Goal: Transaction & Acquisition: Purchase product/service

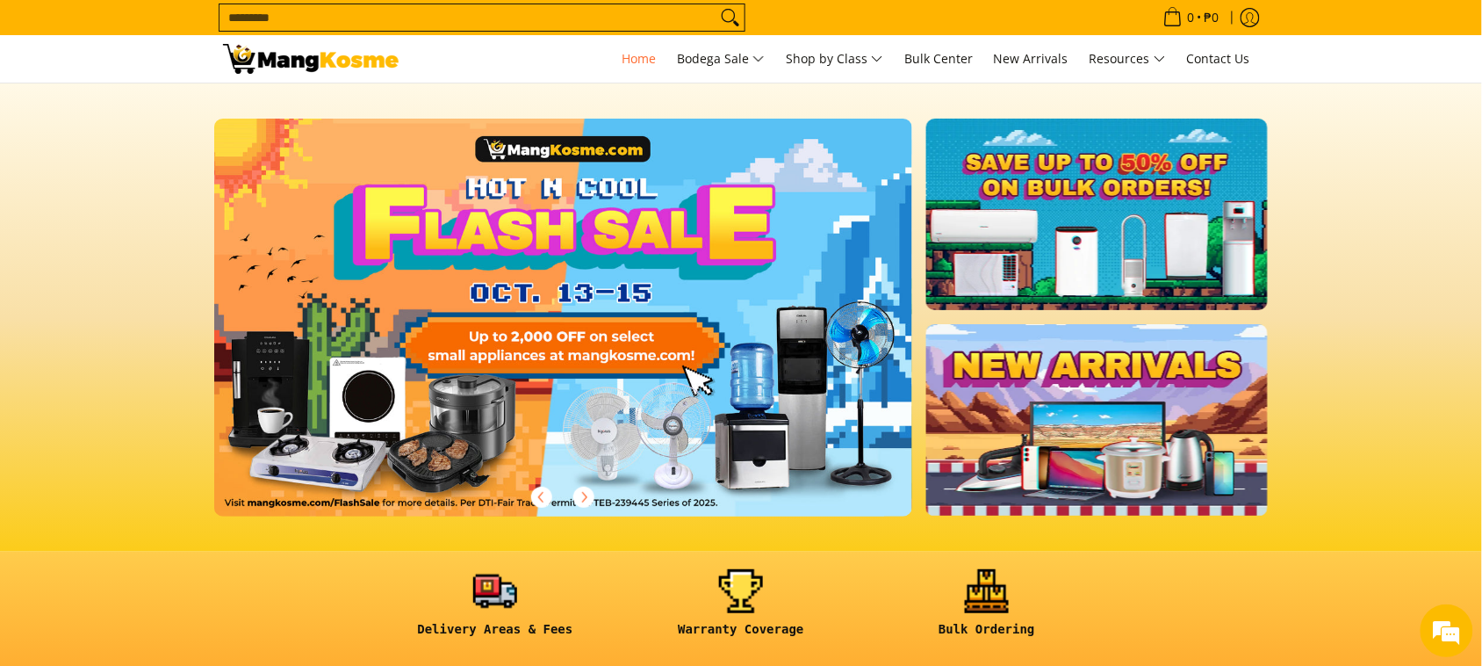
click at [521, 18] on input "Search..." at bounding box center [468, 17] width 497 height 26
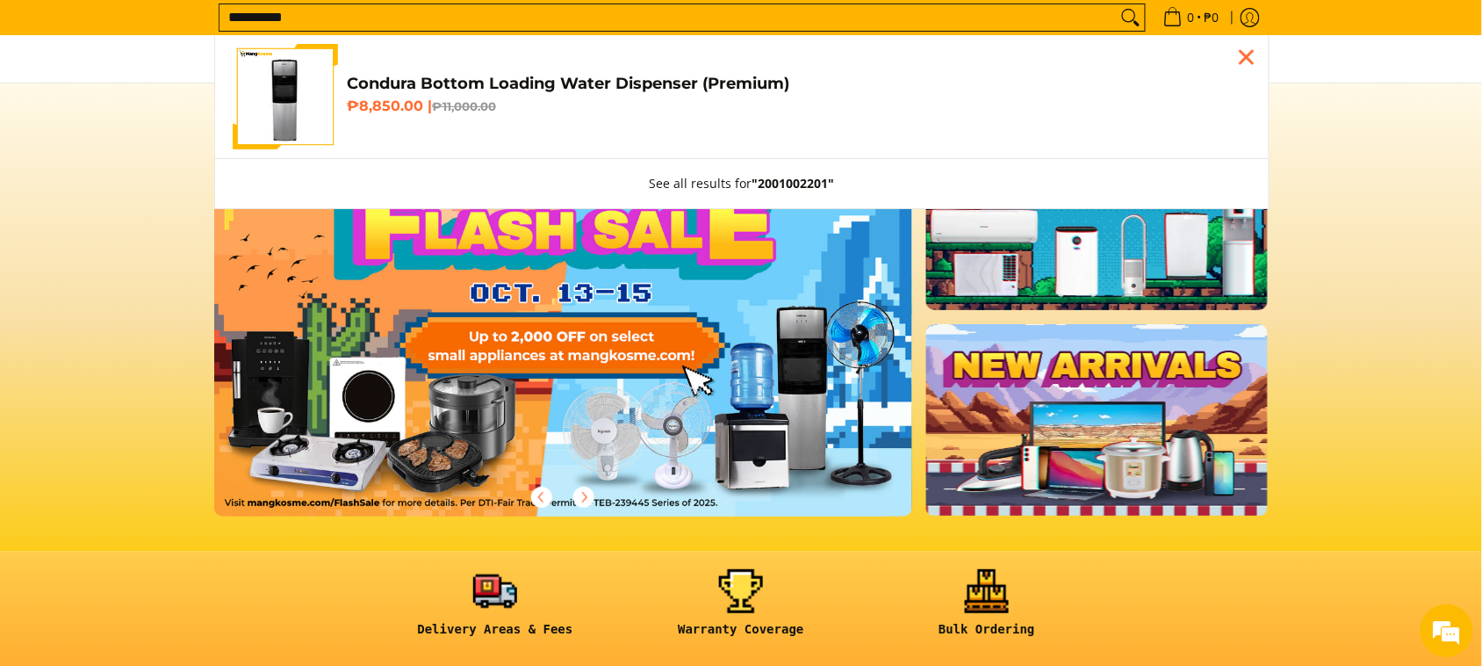
type input "**********"
click at [520, 77] on h4 "Condura Bottom Loading Water Dispenser (Premium)" at bounding box center [799, 84] width 905 height 20
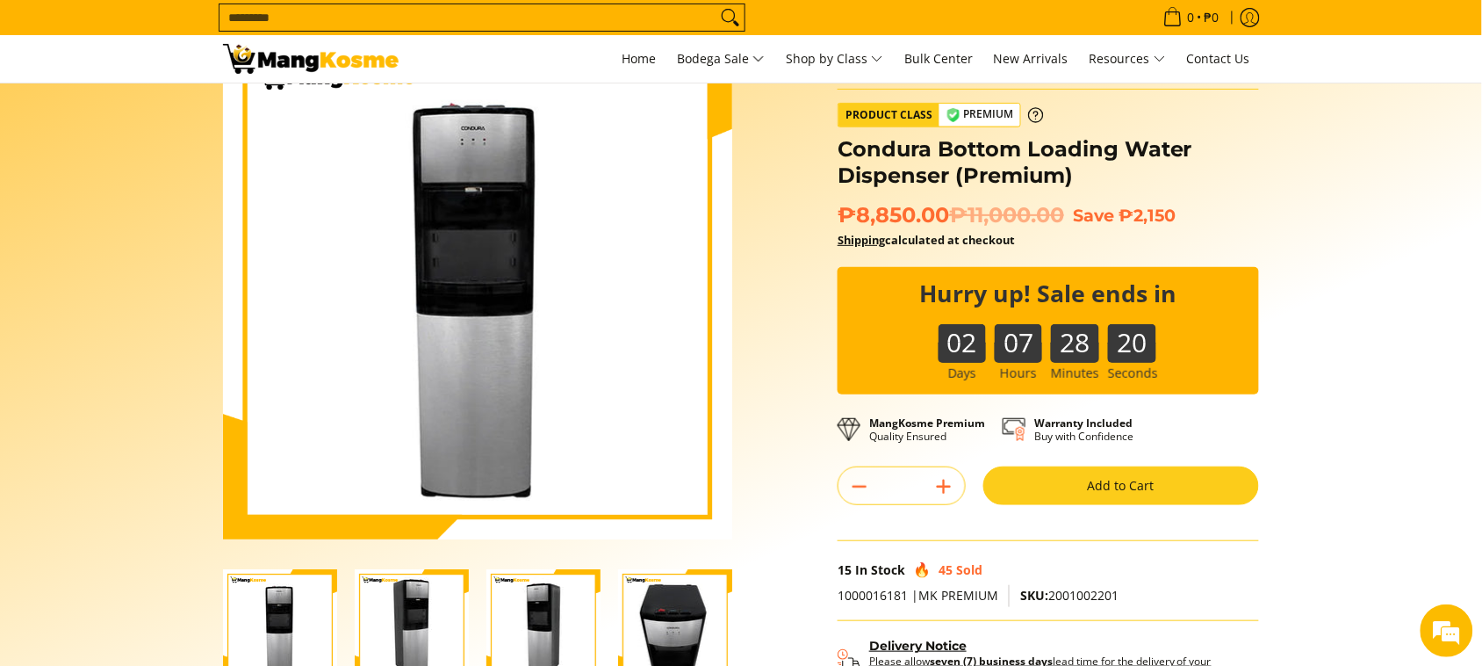
scroll to position [329, 0]
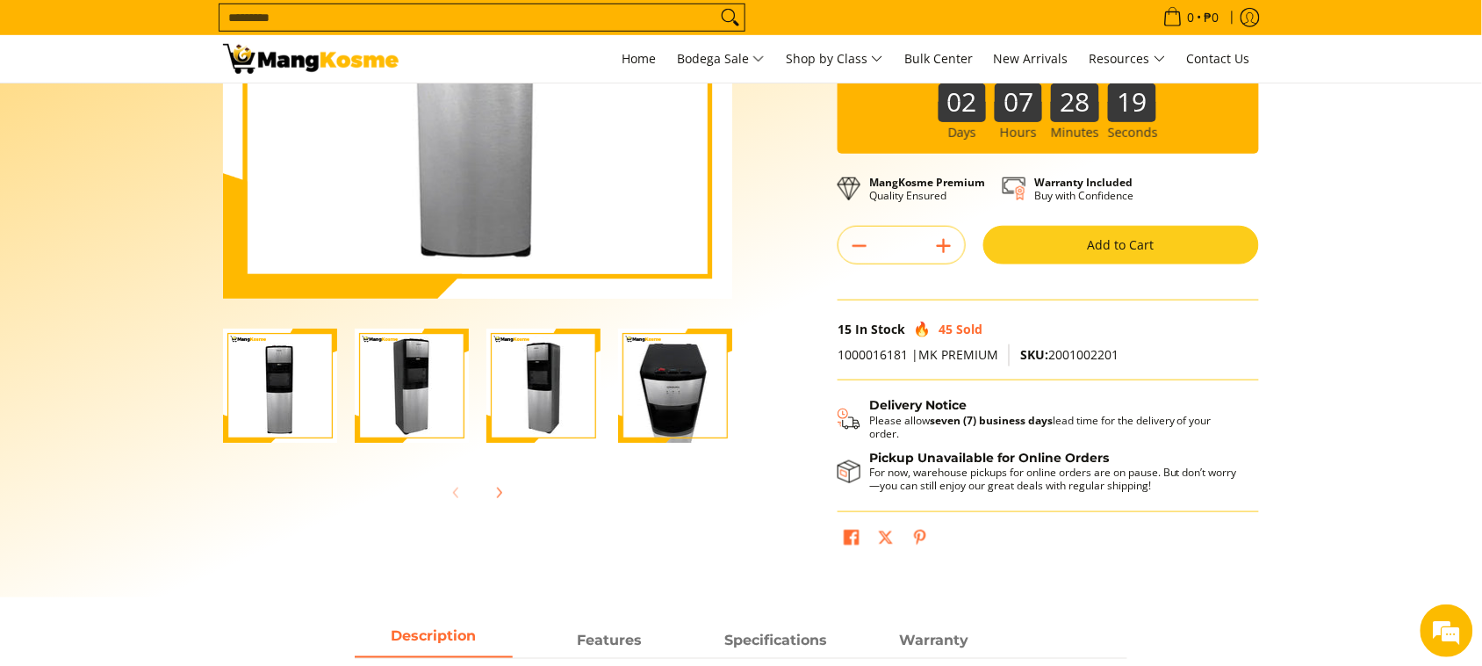
click at [1107, 234] on button "Add to Cart" at bounding box center [1122, 245] width 276 height 39
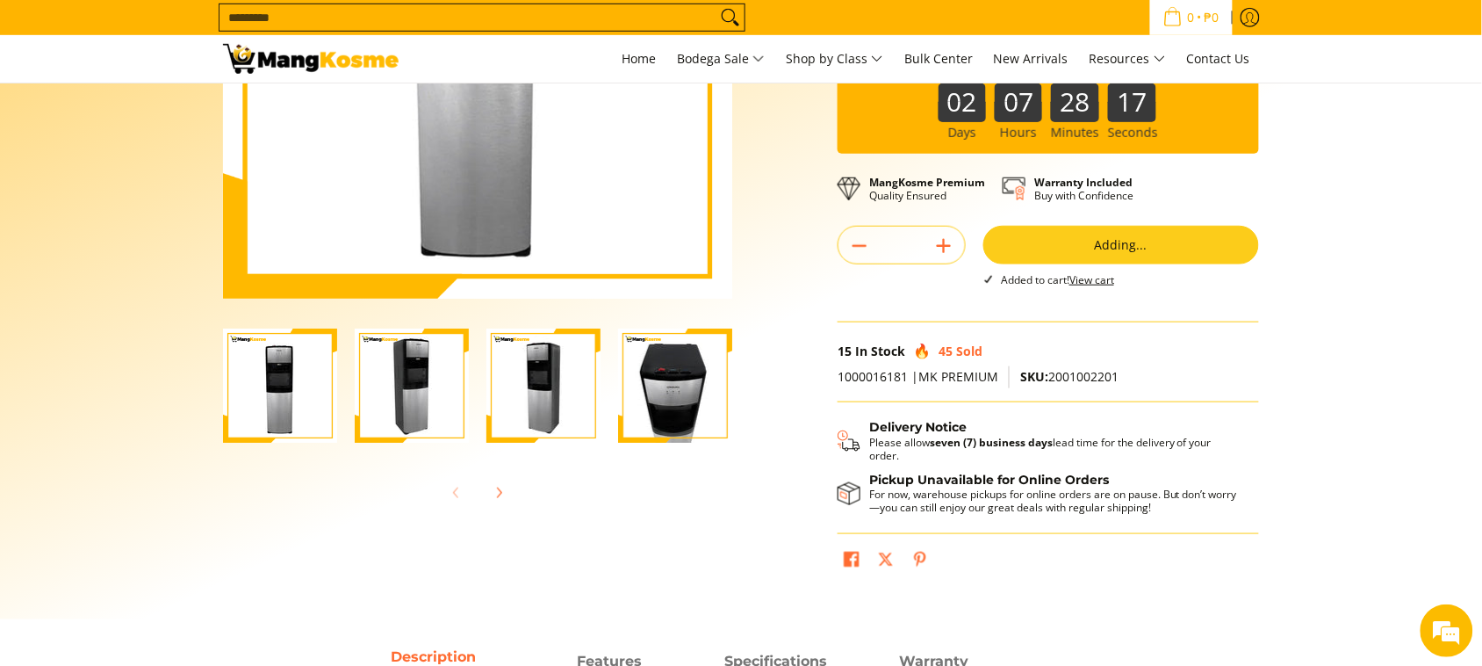
scroll to position [281, 0]
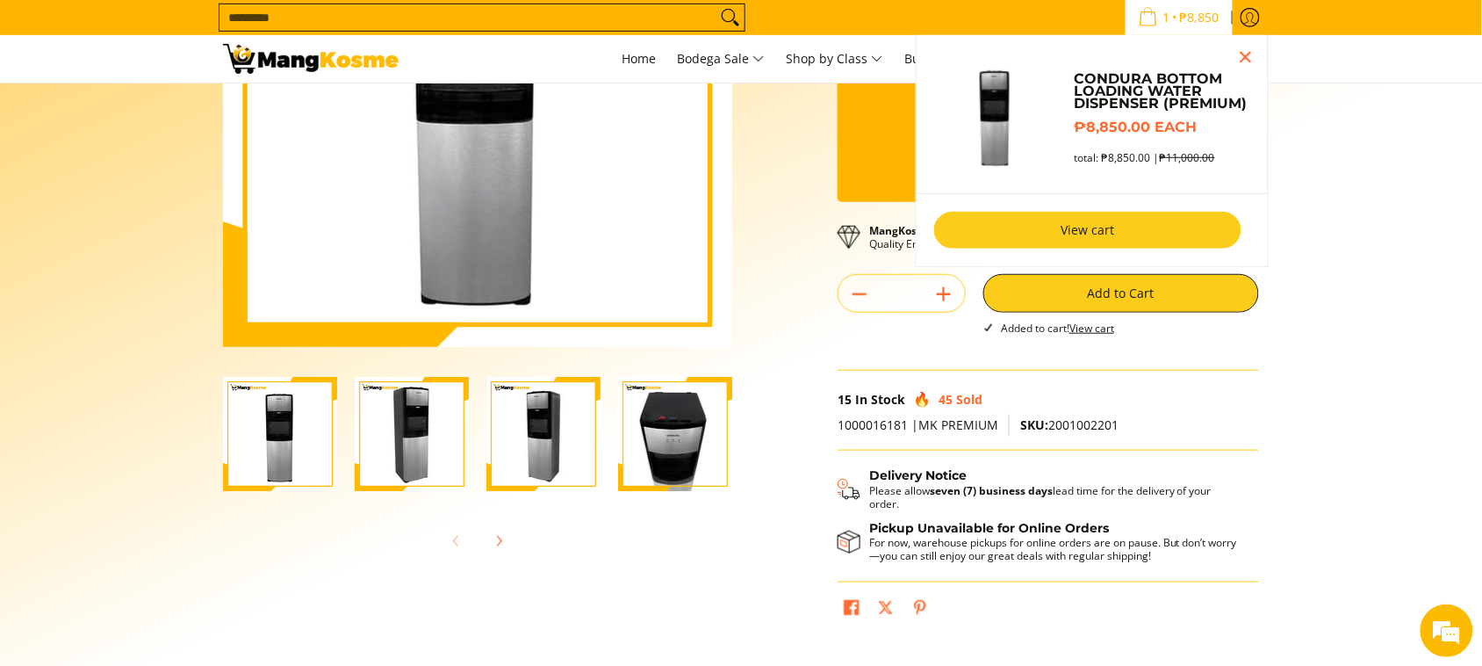
click at [1085, 230] on link "View cart" at bounding box center [1087, 230] width 307 height 37
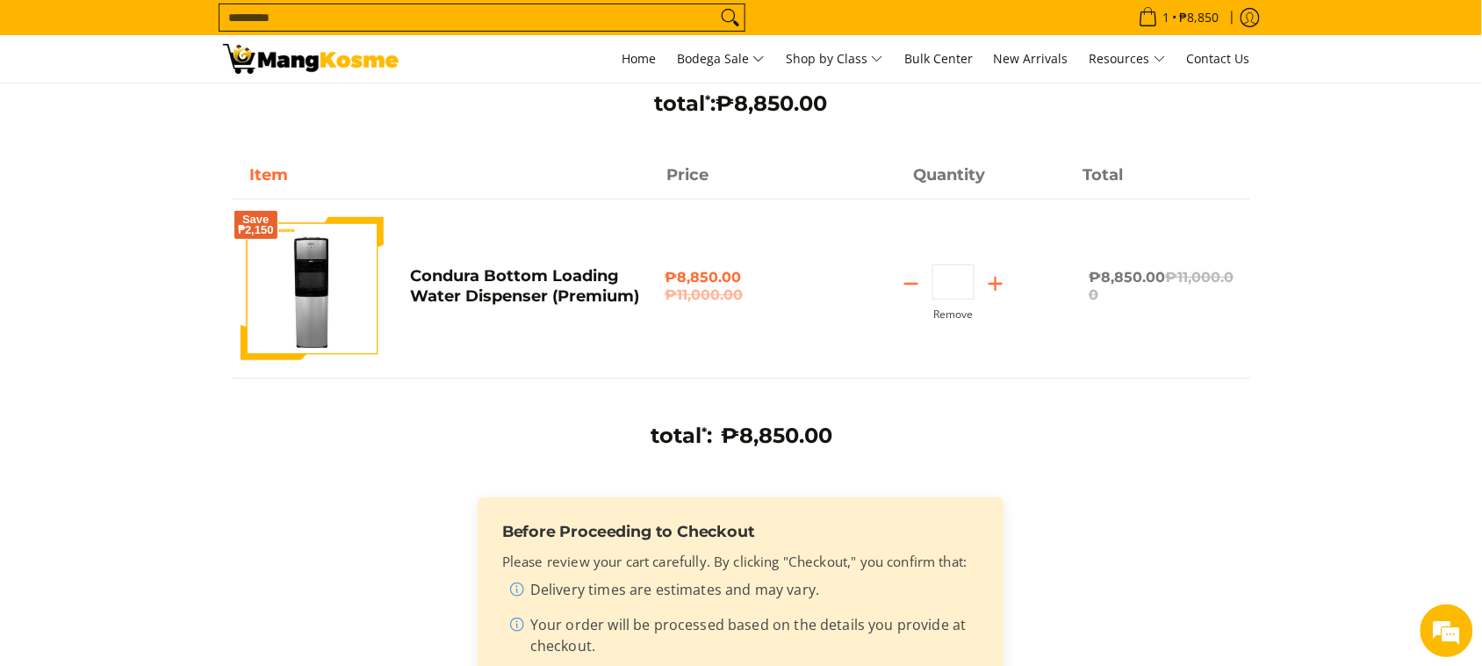
scroll to position [329, 0]
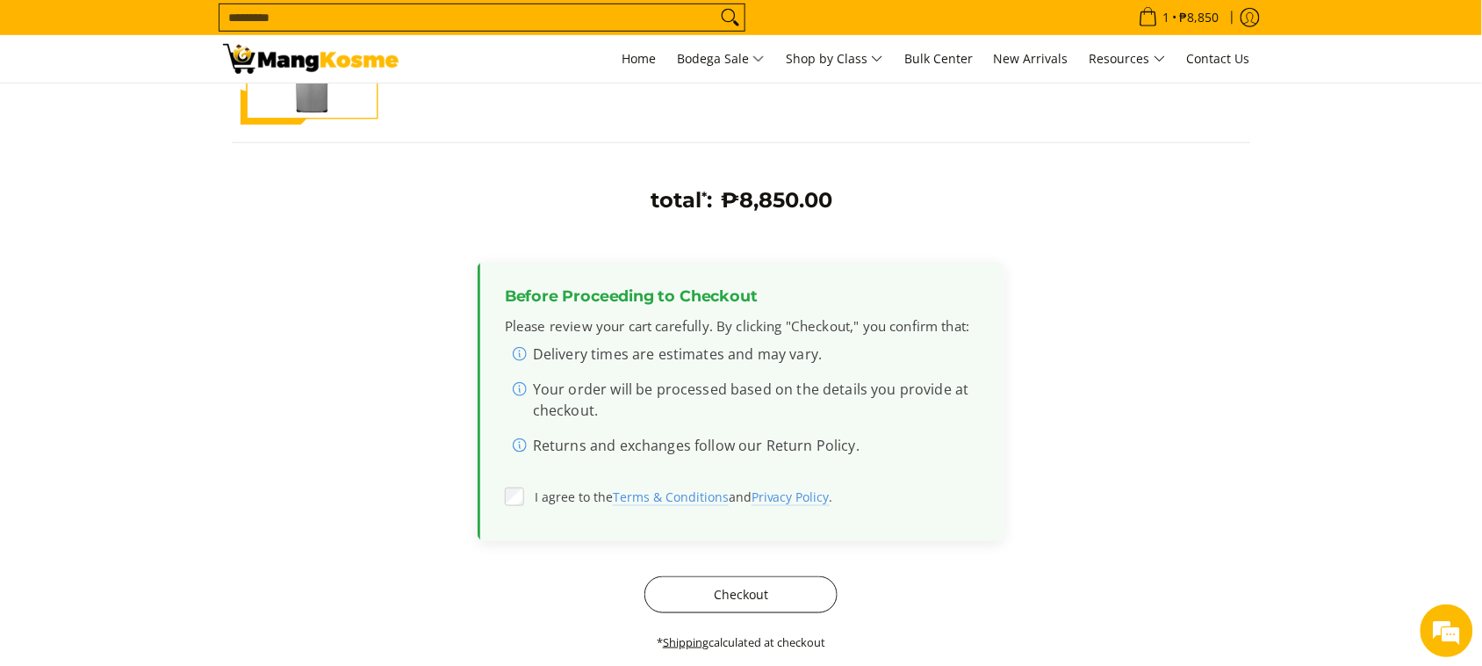
click at [718, 581] on button "Checkout" at bounding box center [741, 594] width 193 height 37
